Goal: Information Seeking & Learning: Learn about a topic

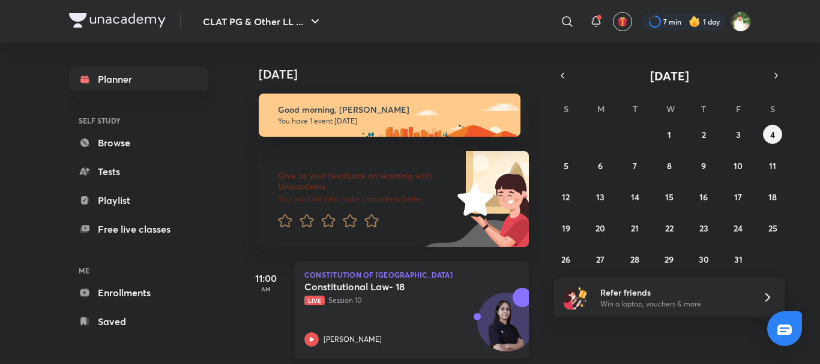
click at [430, 311] on div "Constitutional Law- 18 Live Session 10 [PERSON_NAME]" at bounding box center [398, 314] width 188 height 66
click at [436, 320] on div "Constitutional Law- 18 Live Session 10 [PERSON_NAME]" at bounding box center [398, 314] width 188 height 66
